Goal: Use online tool/utility: Utilize a website feature to perform a specific function

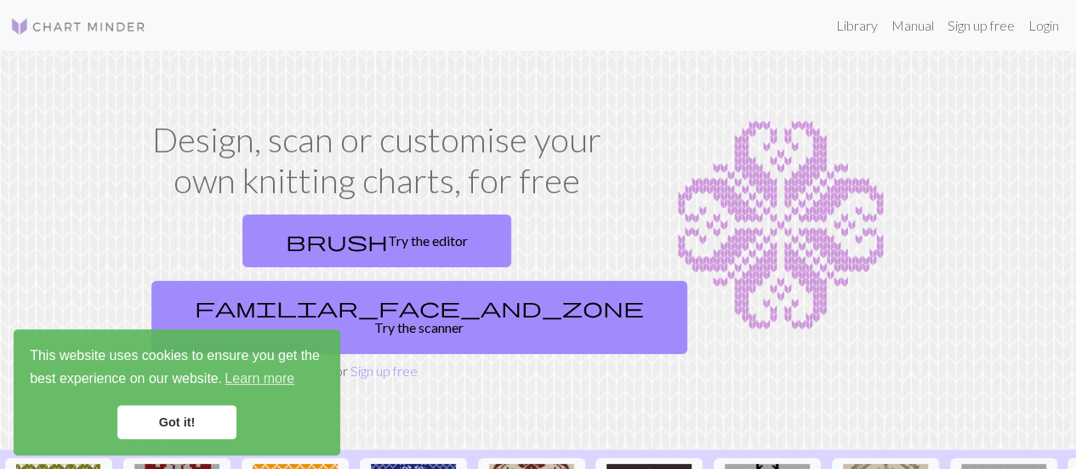
click at [158, 425] on link "Got it!" at bounding box center [176, 422] width 119 height 34
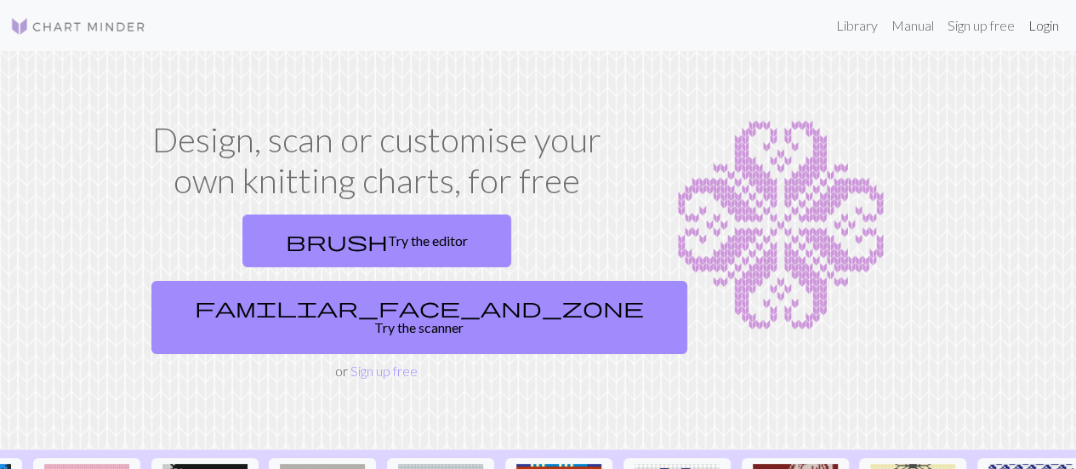
click at [1037, 26] on link "Login" at bounding box center [1043, 26] width 44 height 34
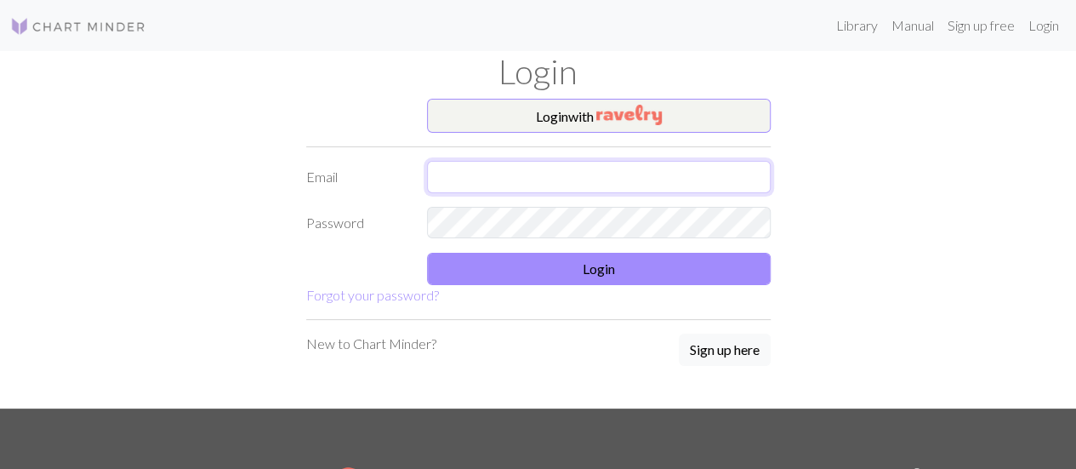
click at [575, 188] on input "text" at bounding box center [599, 177] width 344 height 32
type input "[EMAIL_ADDRESS][DOMAIN_NAME]"
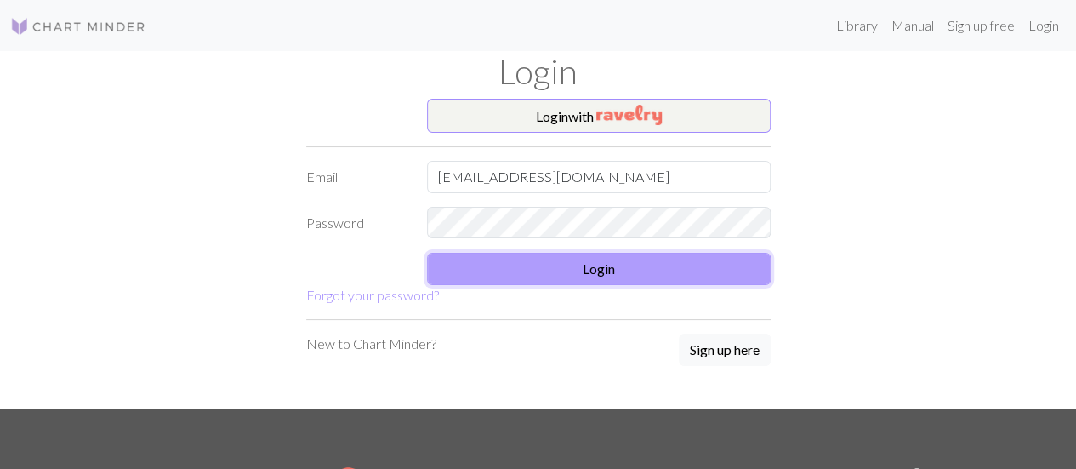
click at [577, 275] on button "Login" at bounding box center [599, 269] width 344 height 32
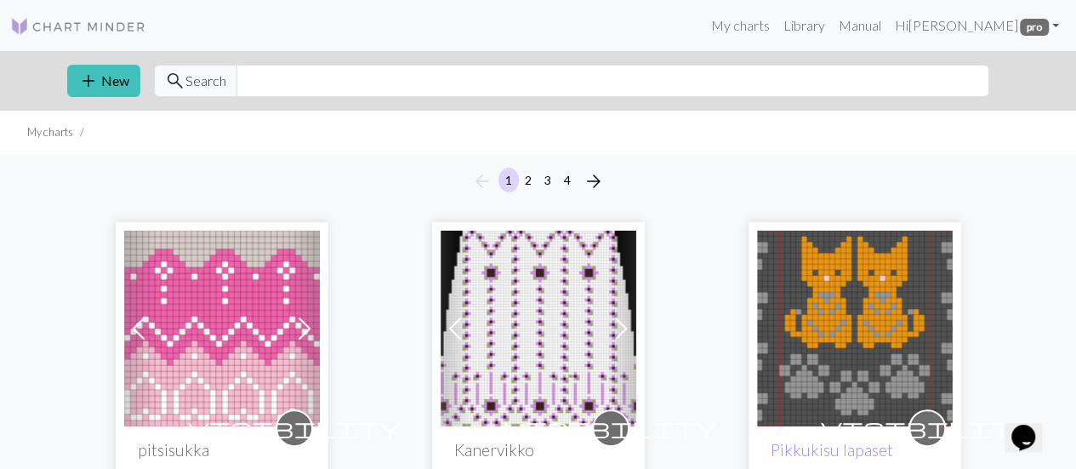
click at [254, 327] on img at bounding box center [222, 328] width 196 height 196
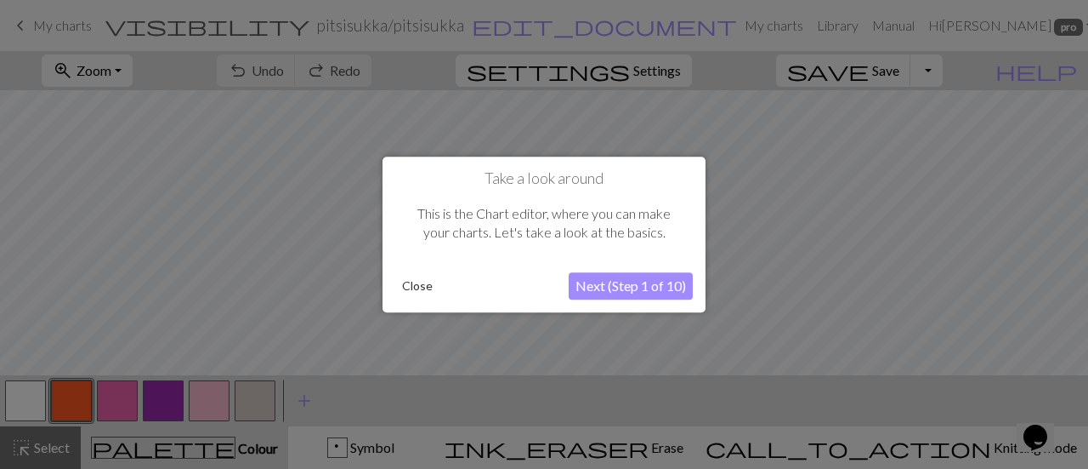
click at [418, 287] on button "Close" at bounding box center [417, 286] width 44 height 26
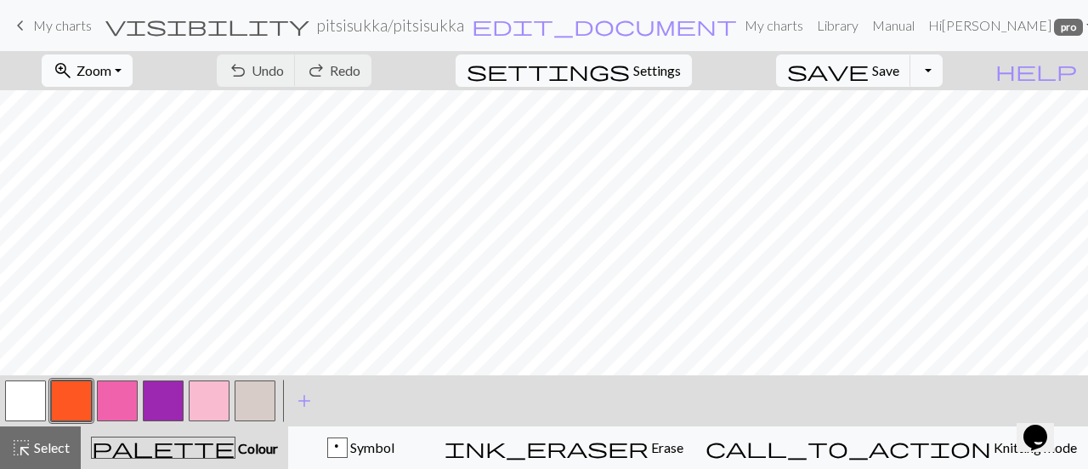
click at [111, 76] on span "Zoom" at bounding box center [94, 70] width 35 height 16
click at [116, 198] on button "50%" at bounding box center [110, 203] width 134 height 27
click at [27, 394] on button "button" at bounding box center [25, 400] width 41 height 41
click at [106, 395] on button "button" at bounding box center [117, 400] width 41 height 41
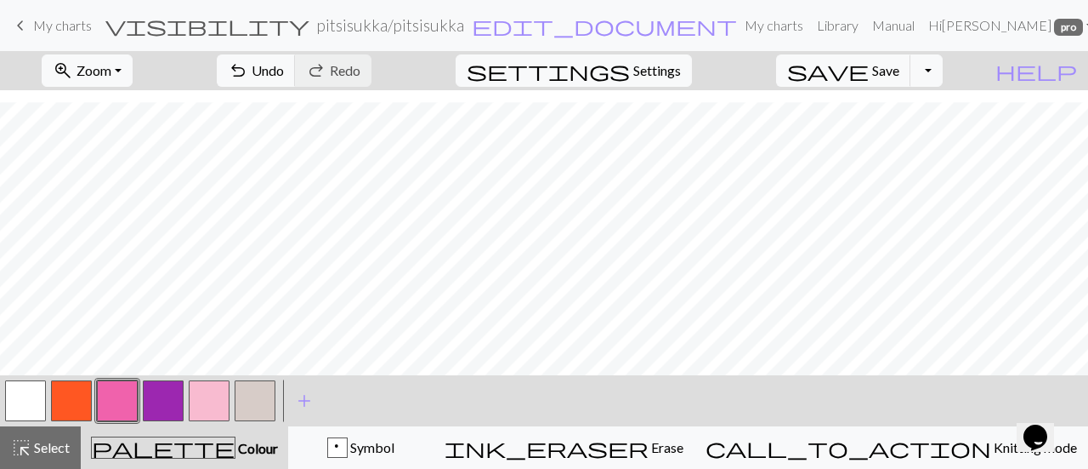
click at [209, 401] on button "button" at bounding box center [209, 400] width 41 height 41
click at [31, 400] on button "button" at bounding box center [25, 400] width 41 height 41
click at [210, 399] on button "button" at bounding box center [209, 400] width 41 height 41
click at [284, 74] on span "Undo" at bounding box center [268, 70] width 32 height 16
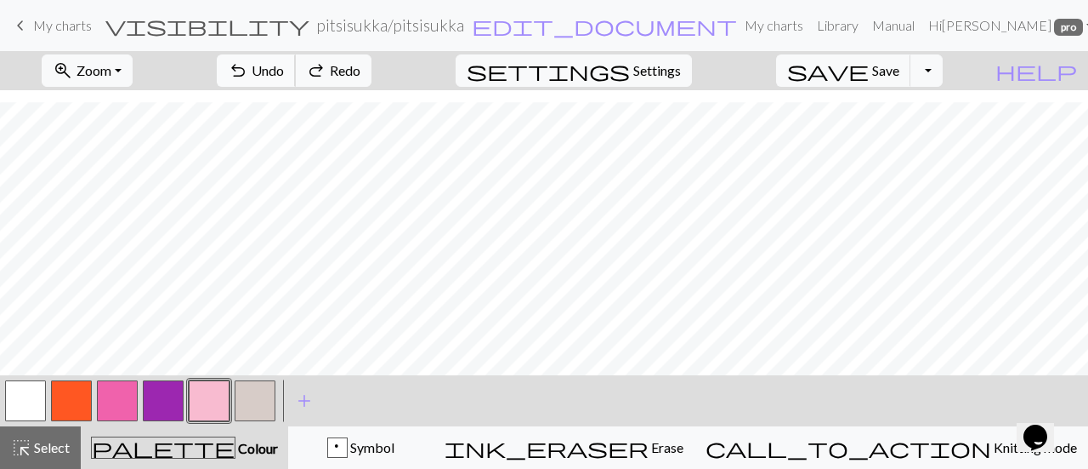
click at [284, 74] on span "Undo" at bounding box center [268, 70] width 32 height 16
click at [32, 397] on button "button" at bounding box center [25, 400] width 41 height 41
click at [219, 389] on button "button" at bounding box center [209, 400] width 41 height 41
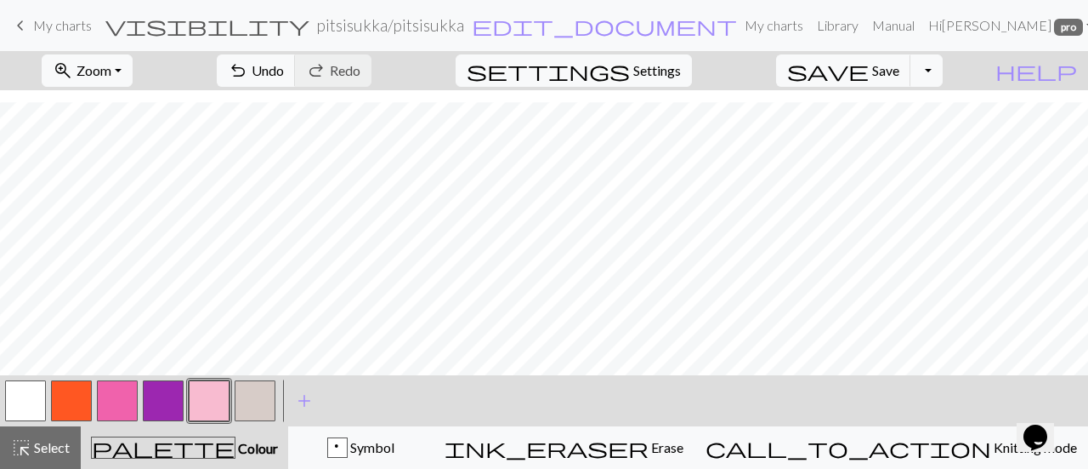
click at [31, 395] on button "button" at bounding box center [25, 400] width 41 height 41
click at [33, 394] on button "button" at bounding box center [25, 400] width 41 height 41
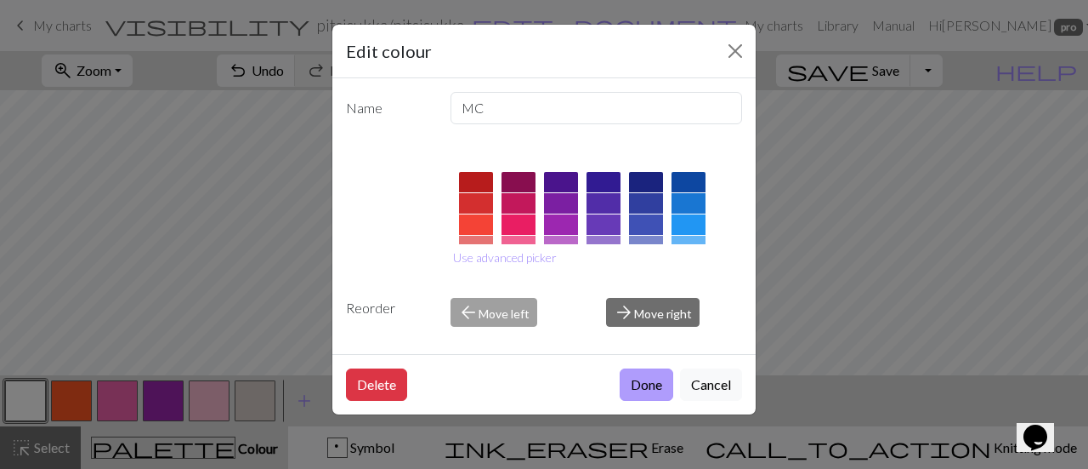
click at [655, 375] on button "Done" at bounding box center [647, 384] width 54 height 32
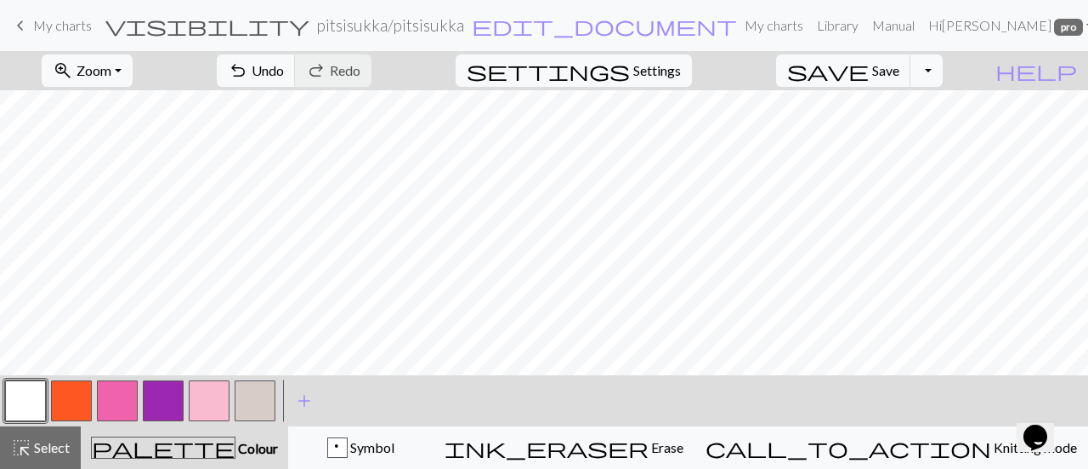
click at [121, 398] on button "button" at bounding box center [117, 400] width 41 height 41
click at [28, 390] on button "button" at bounding box center [25, 400] width 41 height 41
click at [121, 390] on button "button" at bounding box center [117, 400] width 41 height 41
click at [263, 393] on button "button" at bounding box center [255, 400] width 41 height 41
click at [34, 400] on button "button" at bounding box center [25, 400] width 41 height 41
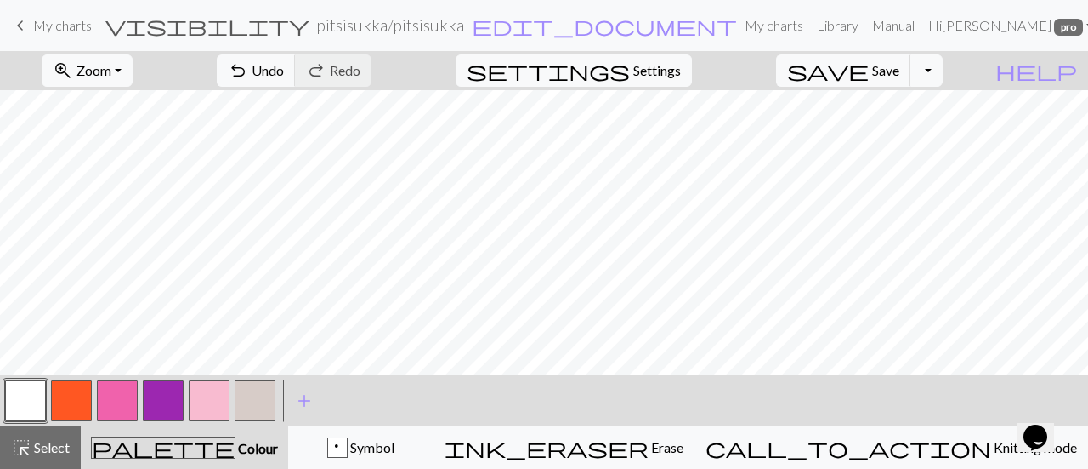
click at [107, 395] on button "button" at bounding box center [117, 400] width 41 height 41
click at [247, 392] on button "button" at bounding box center [255, 400] width 41 height 41
click at [248, 74] on span "undo" at bounding box center [238, 71] width 20 height 24
click at [118, 401] on button "button" at bounding box center [117, 400] width 41 height 41
click at [119, 392] on button "button" at bounding box center [117, 400] width 41 height 41
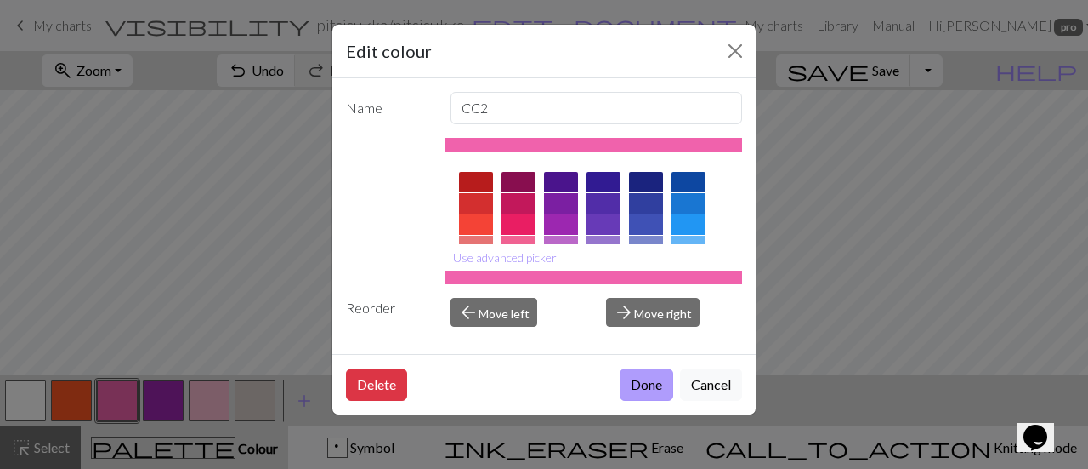
click at [648, 372] on button "Done" at bounding box center [647, 384] width 54 height 32
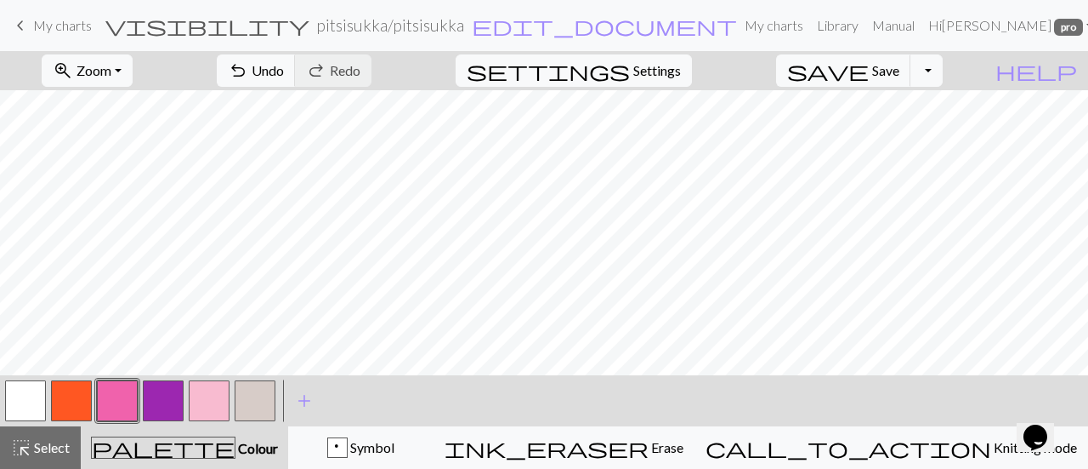
click at [251, 401] on button "button" at bounding box center [255, 400] width 41 height 41
click at [111, 390] on button "button" at bounding box center [117, 400] width 41 height 41
click at [126, 397] on button "button" at bounding box center [117, 400] width 41 height 41
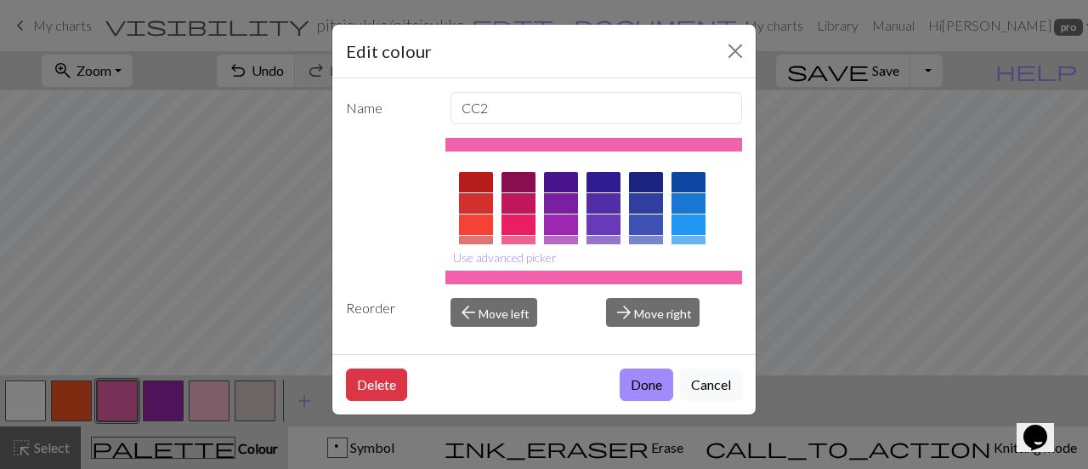
click at [209, 398] on div "Edit colour Name CC2 Use advanced picker Reorder arrow_back Move left arrow_for…" at bounding box center [544, 234] width 1088 height 469
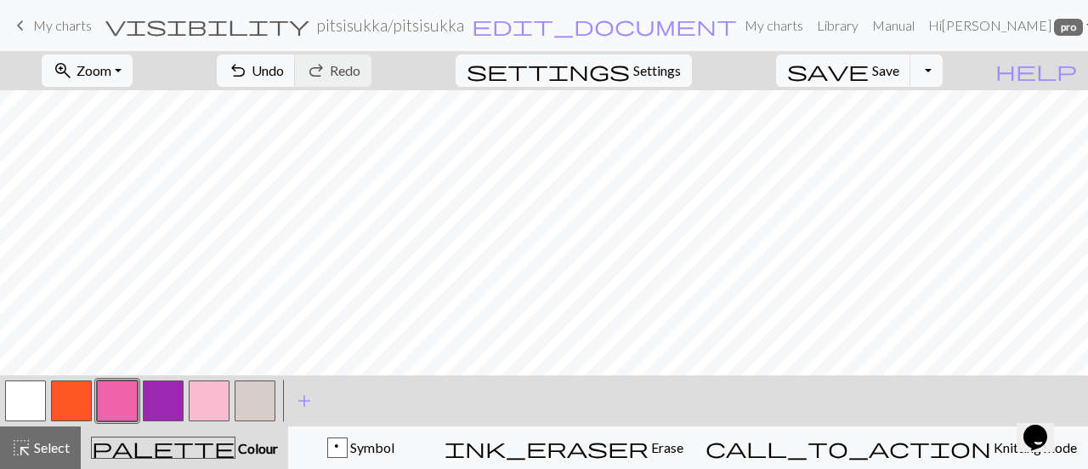
click at [245, 396] on button "button" at bounding box center [255, 400] width 41 height 41
click at [122, 394] on button "button" at bounding box center [117, 400] width 41 height 41
click at [255, 397] on button "button" at bounding box center [255, 400] width 41 height 41
click at [110, 401] on button "button" at bounding box center [117, 400] width 41 height 41
click at [114, 397] on button "button" at bounding box center [117, 400] width 41 height 41
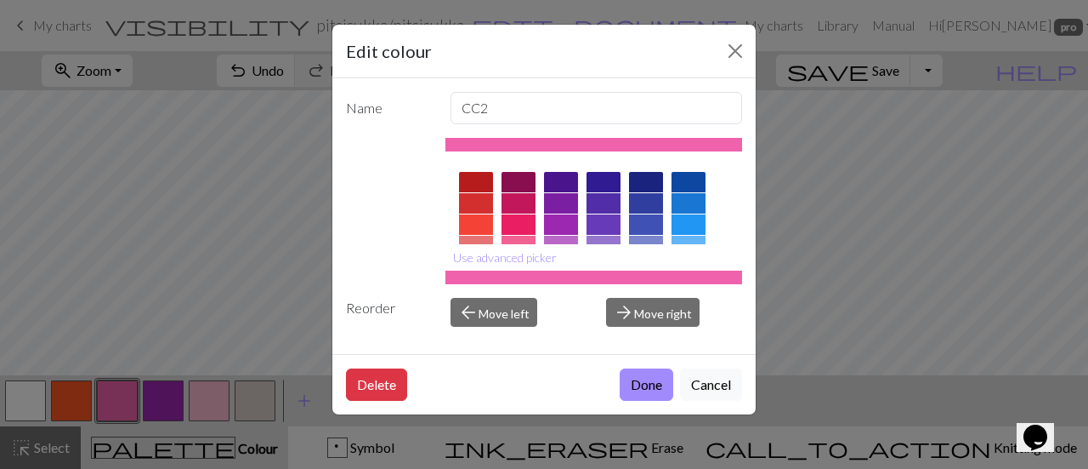
drag, startPoint x: 359, startPoint y: 437, endPoint x: 549, endPoint y: 416, distance: 191.7
click at [549, 416] on div "Edit colour Name CC2 Use advanced picker Reorder arrow_back Move left arrow_for…" at bounding box center [544, 234] width 1088 height 469
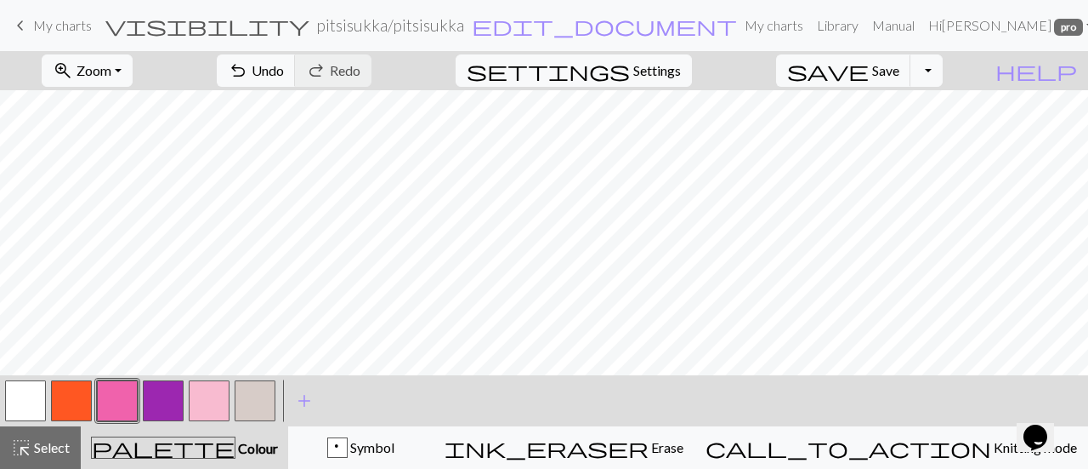
click at [25, 404] on button "button" at bounding box center [25, 400] width 41 height 41
click at [900, 69] on span "Save" at bounding box center [885, 70] width 27 height 16
click at [284, 75] on span "Undo" at bounding box center [268, 70] width 32 height 16
click at [117, 386] on button "button" at bounding box center [117, 400] width 41 height 41
click at [19, 395] on button "button" at bounding box center [25, 400] width 41 height 41
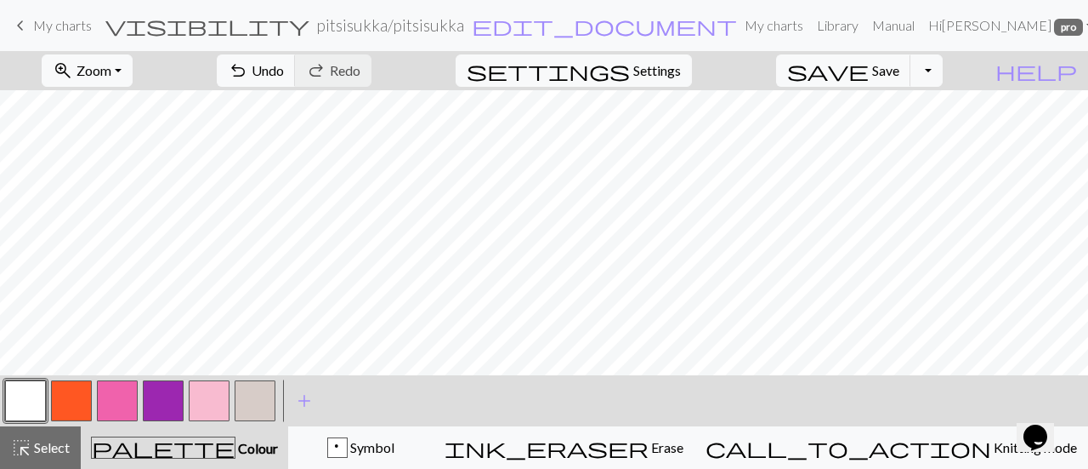
click at [126, 391] on button "button" at bounding box center [117, 400] width 41 height 41
click at [36, 398] on button "button" at bounding box center [25, 400] width 41 height 41
click at [284, 71] on span "Undo" at bounding box center [268, 70] width 32 height 16
click at [248, 67] on span "undo" at bounding box center [238, 71] width 20 height 24
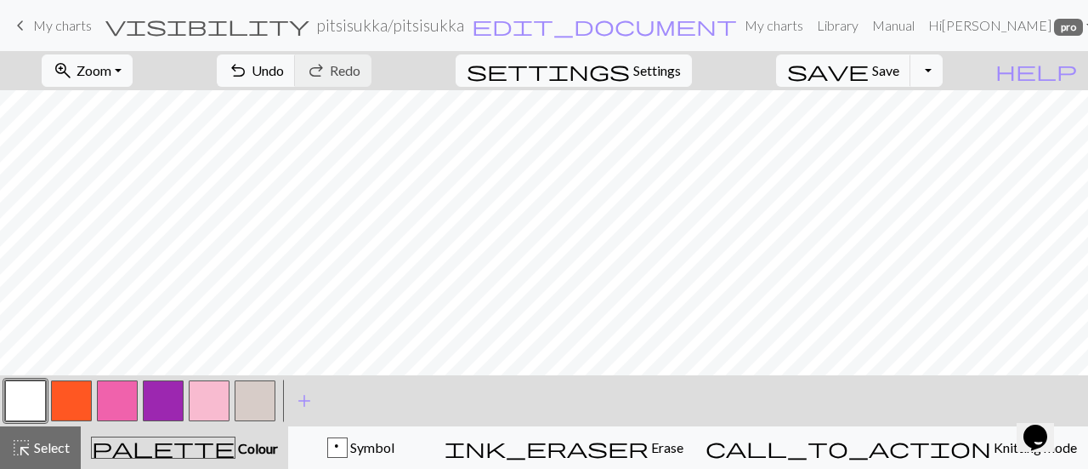
click at [129, 400] on button "button" at bounding box center [117, 400] width 41 height 41
click at [16, 406] on button "button" at bounding box center [25, 400] width 41 height 41
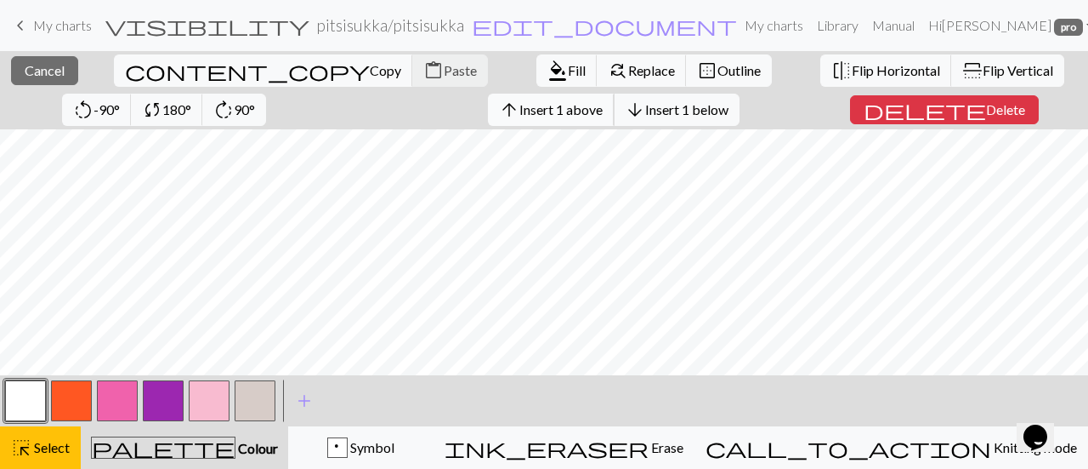
click at [520, 108] on span "Insert 1 above" at bounding box center [561, 109] width 83 height 16
click at [520, 104] on span "Insert 1 above" at bounding box center [561, 109] width 83 height 16
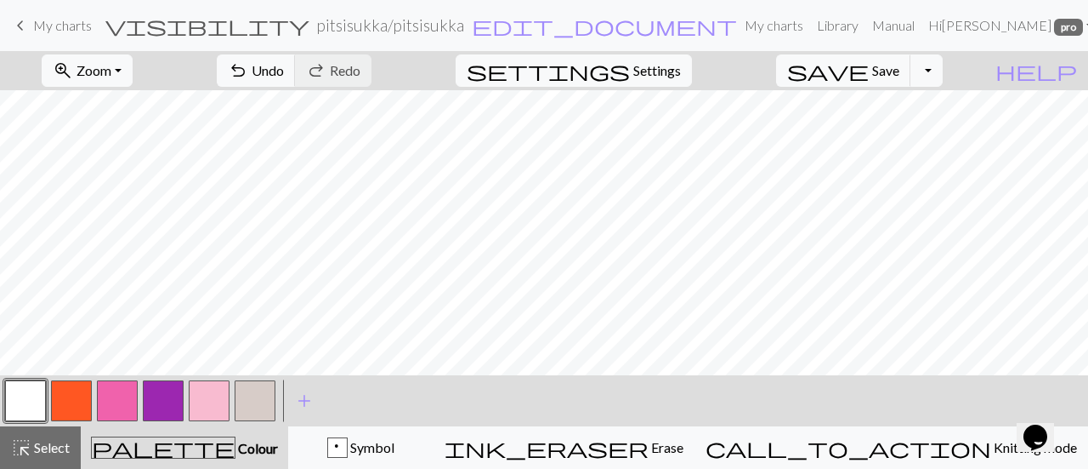
click at [262, 412] on button "button" at bounding box center [255, 400] width 41 height 41
click at [26, 397] on button "button" at bounding box center [25, 400] width 41 height 41
click at [260, 401] on button "button" at bounding box center [255, 400] width 41 height 41
click at [31, 394] on button "button" at bounding box center [25, 400] width 41 height 41
click at [262, 401] on button "button" at bounding box center [255, 400] width 41 height 41
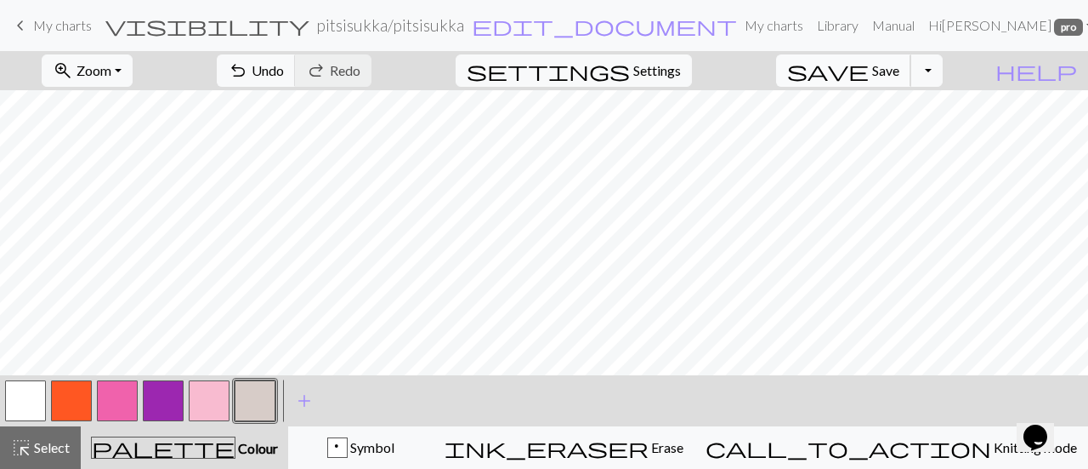
click at [896, 80] on button "save Save Save" at bounding box center [843, 70] width 135 height 32
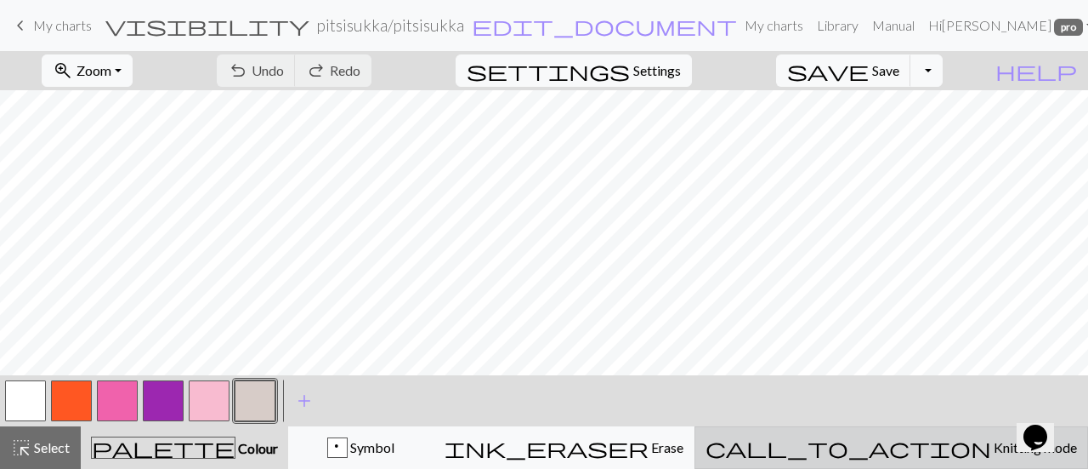
click at [991, 453] on span "Knitting mode" at bounding box center [1034, 447] width 86 height 16
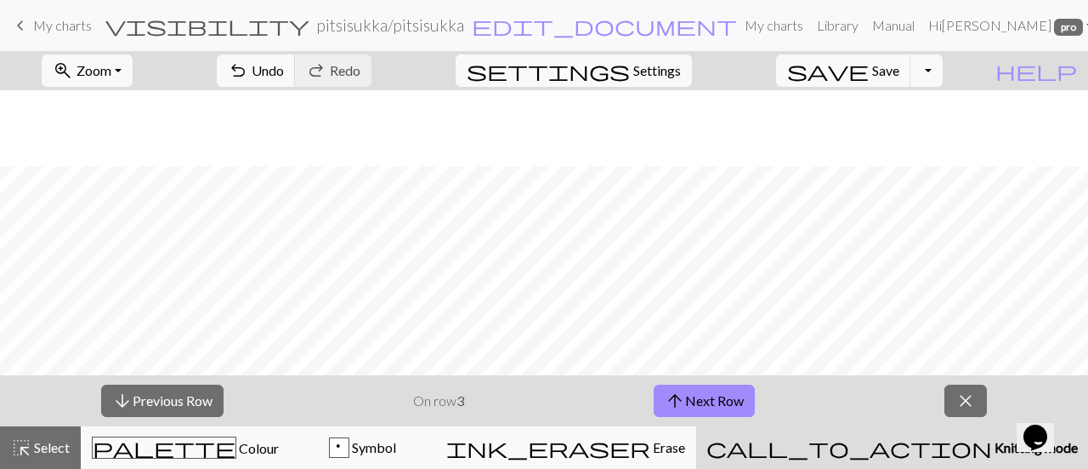
scroll to position [76, 0]
click at [175, 403] on button "arrow_downward Previous Row" at bounding box center [162, 400] width 122 height 32
